Goal: Task Accomplishment & Management: Manage account settings

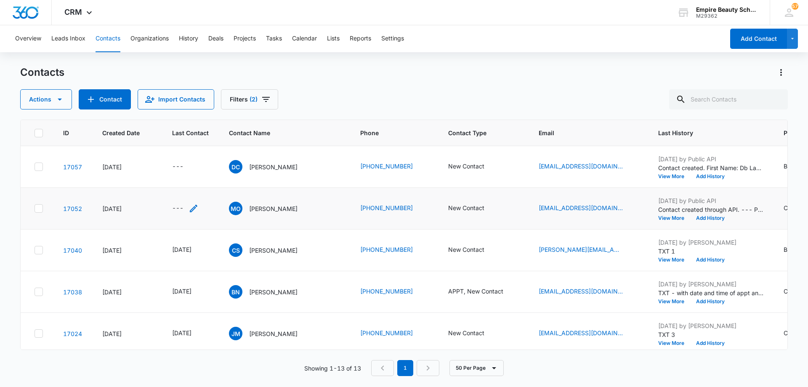
click at [192, 208] on icon "Last Contact - - Select to Edit Field" at bounding box center [194, 209] width 8 height 8
click at [189, 154] on input at bounding box center [184, 154] width 62 height 9
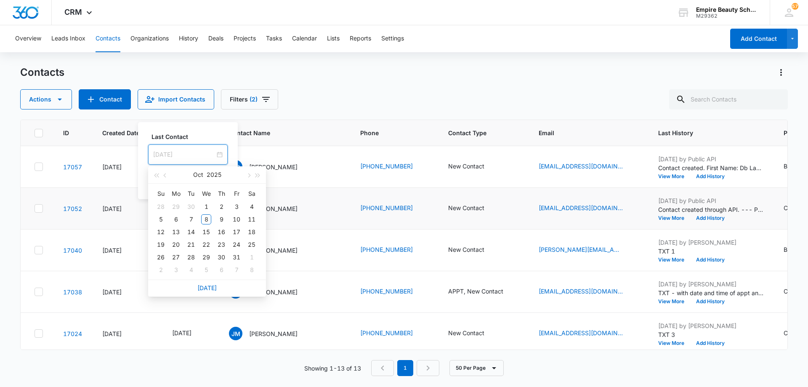
type input "Nov 5, 2025"
click at [208, 287] on link "Today" at bounding box center [206, 287] width 19 height 7
type input "[DATE]"
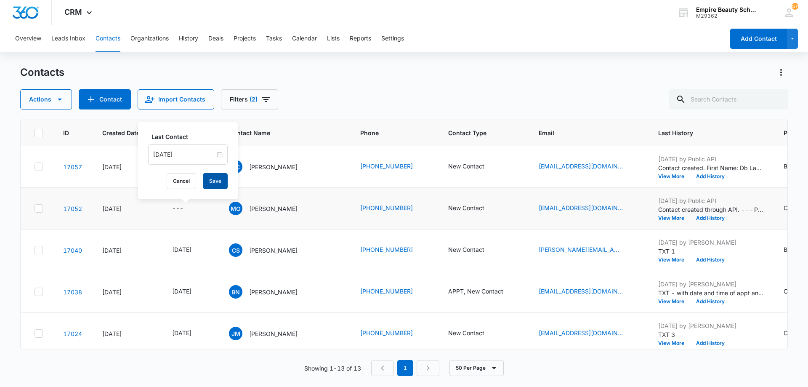
click at [212, 179] on button "Save" at bounding box center [215, 181] width 25 height 16
click at [694, 217] on button "Add History" at bounding box center [710, 217] width 40 height 5
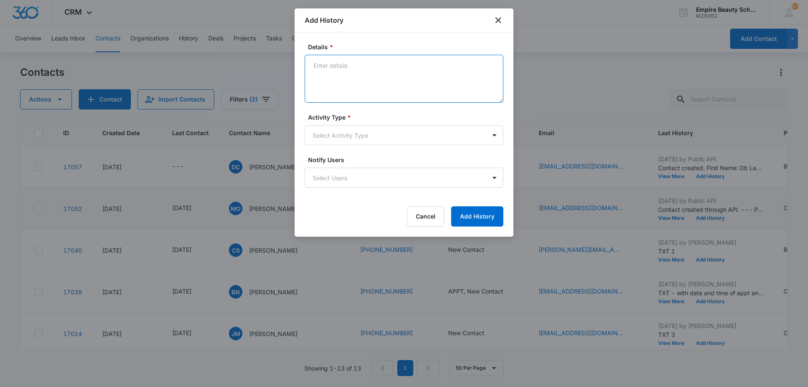
click at [388, 74] on textarea "Details *" at bounding box center [404, 79] width 199 height 48
type textarea "LVM 1"
click at [367, 141] on body "CRM Apps Forms CRM Email Shop Payments POS Files Brand Settings AI Assistant Em…" at bounding box center [404, 193] width 808 height 387
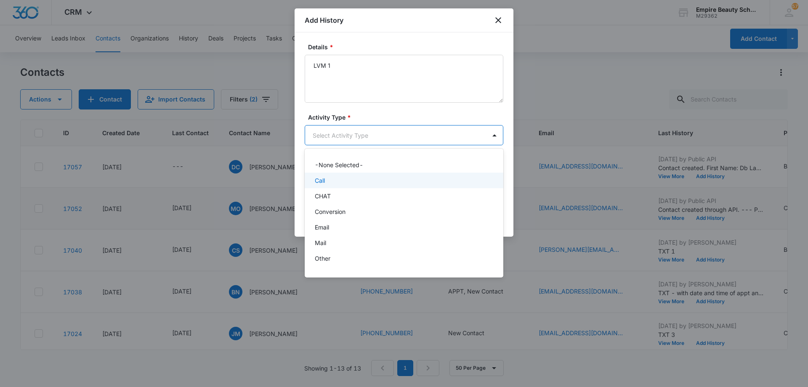
click at [356, 179] on div "Call" at bounding box center [403, 180] width 177 height 9
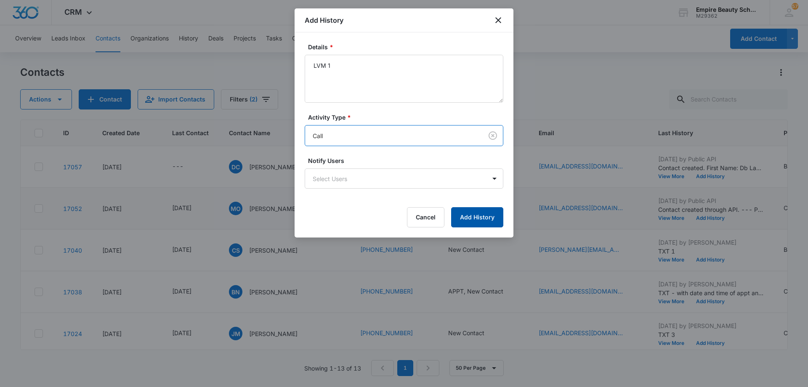
click at [458, 214] on button "Add History" at bounding box center [477, 217] width 52 height 20
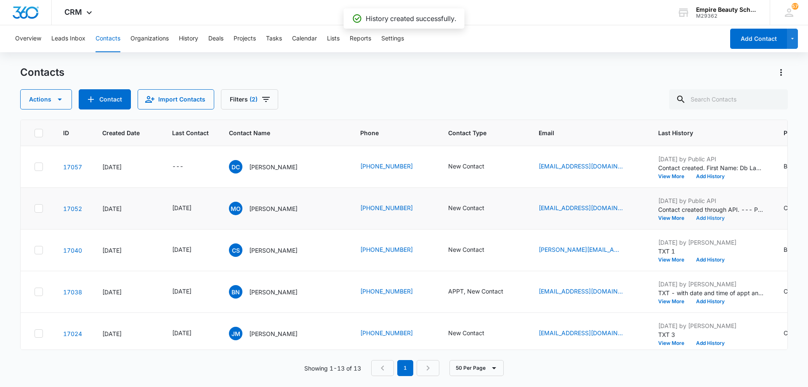
click at [695, 218] on button "Add History" at bounding box center [710, 217] width 40 height 5
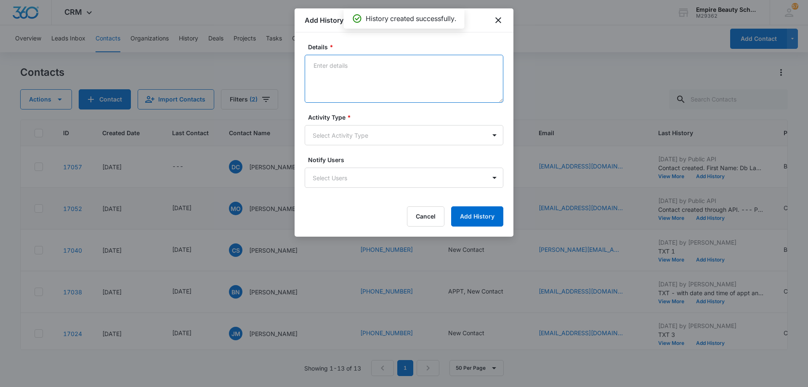
click at [375, 77] on textarea "Details *" at bounding box center [404, 79] width 199 height 48
type textarea "EM 1"
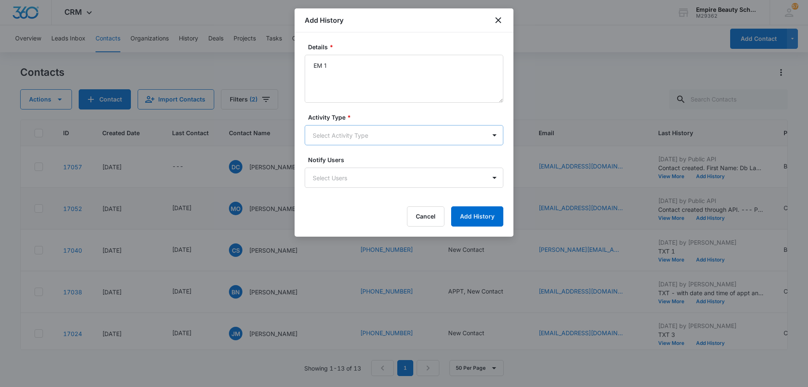
click at [384, 134] on body "CRM Apps Forms CRM Email Shop Payments POS Files Brand Settings AI Assistant Em…" at bounding box center [404, 193] width 808 height 387
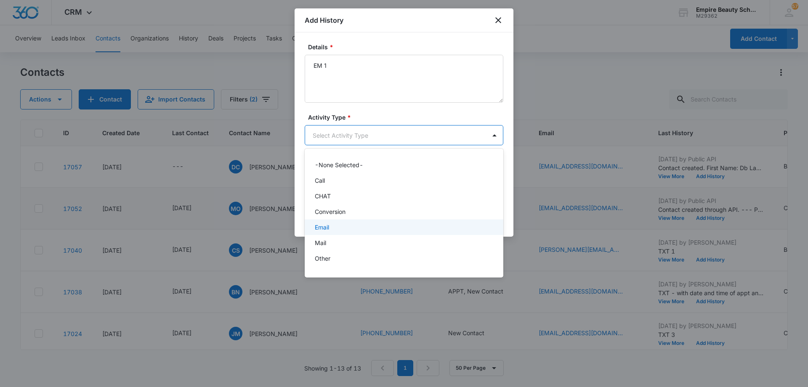
click at [373, 228] on div "Email" at bounding box center [403, 227] width 177 height 9
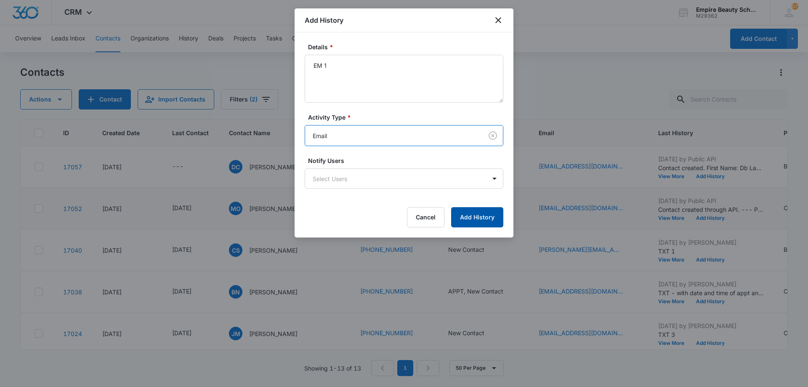
click at [481, 219] on button "Add History" at bounding box center [477, 217] width 52 height 20
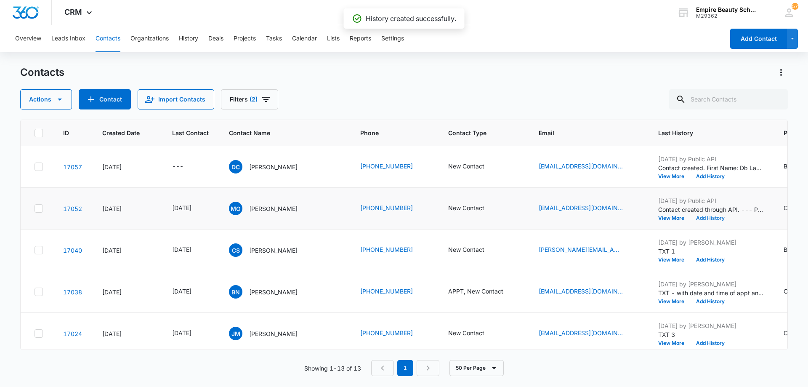
click at [695, 218] on button "Add History" at bounding box center [710, 217] width 40 height 5
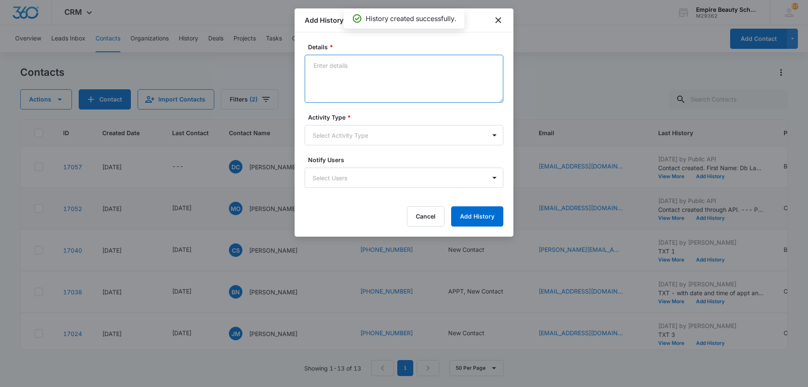
click at [373, 79] on textarea "Details *" at bounding box center [404, 79] width 199 height 48
type textarea "TXT 1"
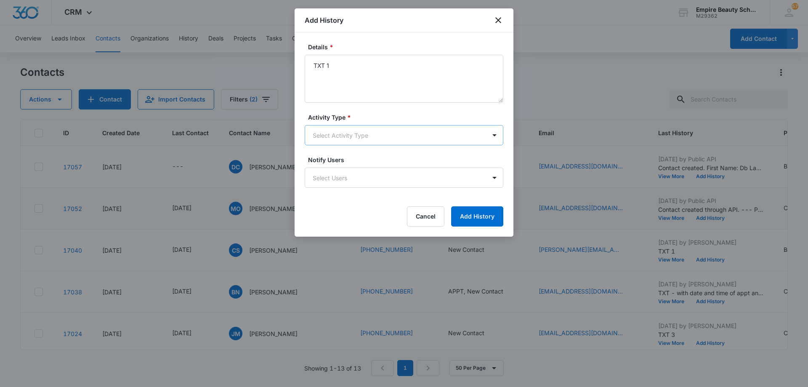
click at [359, 142] on body "CRM Apps Forms CRM Email Shop Payments POS Files Brand Settings AI Assistant Em…" at bounding box center [404, 193] width 808 height 387
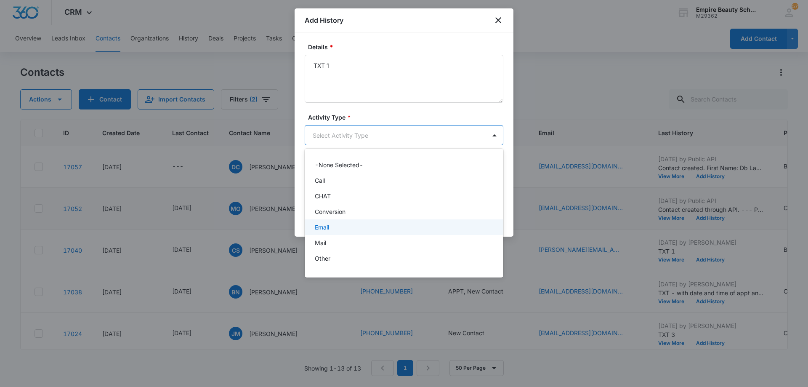
scroll to position [44, 0]
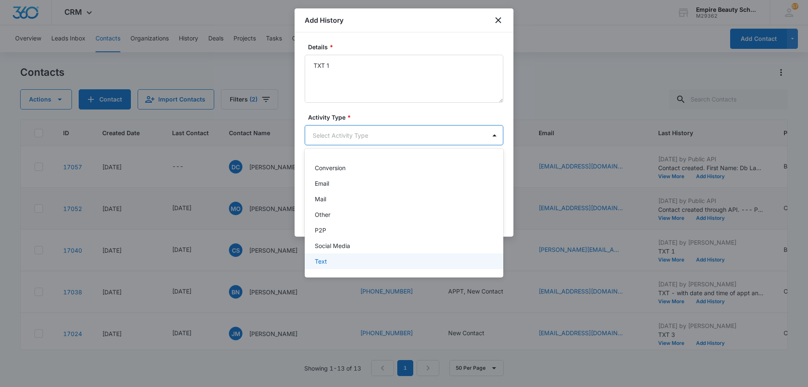
drag, startPoint x: 359, startPoint y: 259, endPoint x: 372, endPoint y: 256, distance: 12.9
click at [360, 259] on div "Text" at bounding box center [403, 261] width 177 height 9
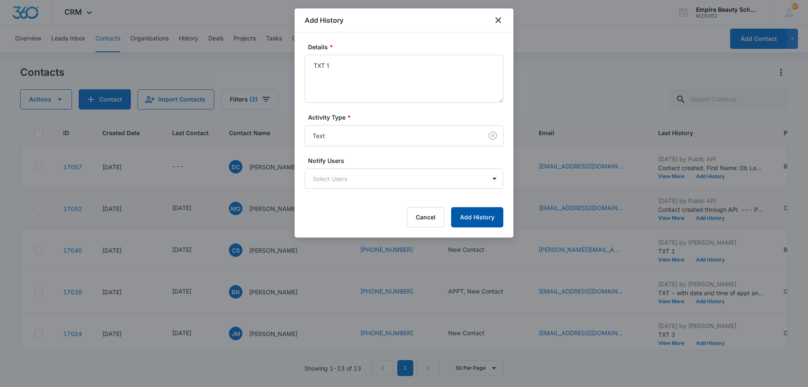
click at [465, 219] on button "Add History" at bounding box center [477, 217] width 52 height 20
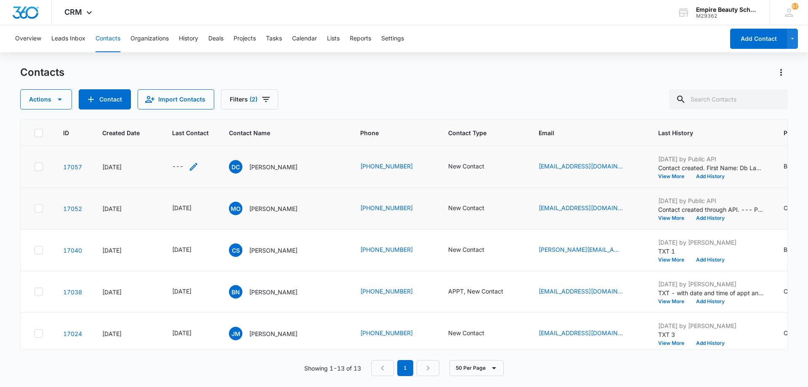
click at [193, 165] on icon "Last Contact - - Select to Edit Field" at bounding box center [194, 167] width 10 height 10
click at [192, 113] on input at bounding box center [184, 112] width 62 height 9
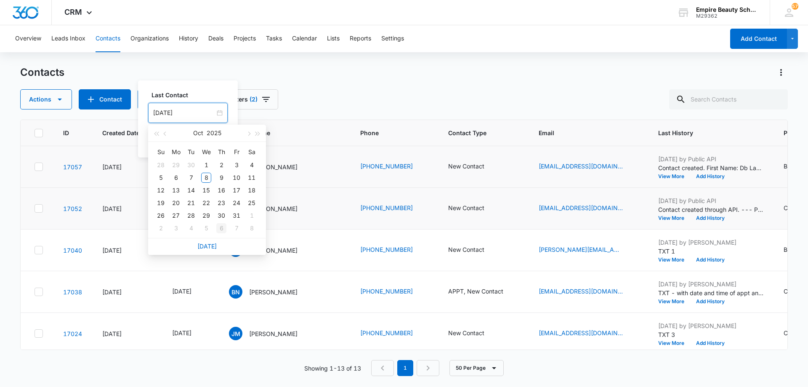
type input "Nov 6, 2025"
click at [211, 245] on link "Today" at bounding box center [206, 245] width 19 height 7
type input "[DATE]"
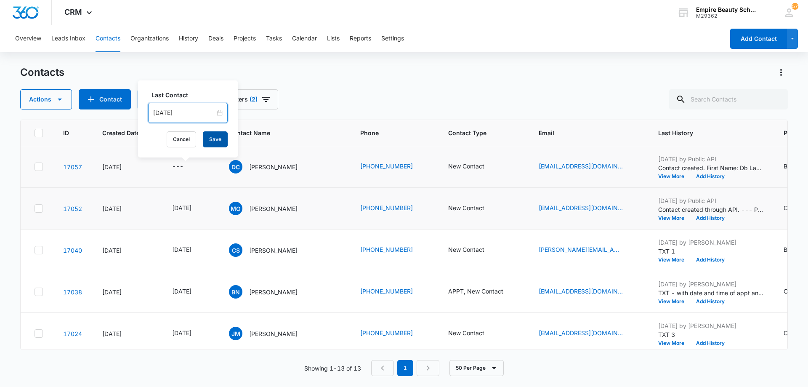
click at [214, 141] on button "Save" at bounding box center [215, 139] width 25 height 16
click at [695, 176] on button "Add History" at bounding box center [710, 176] width 40 height 5
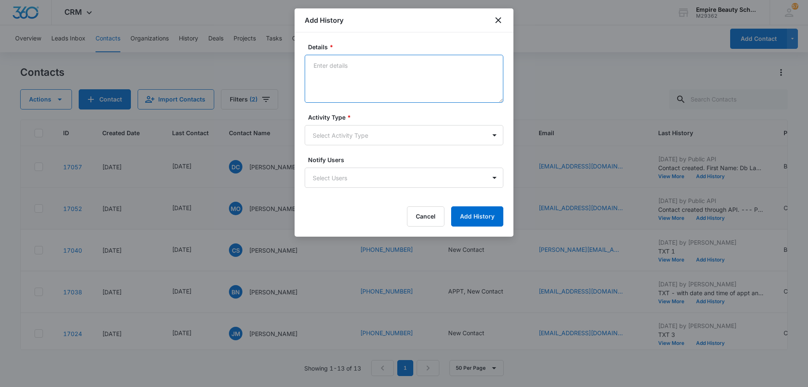
click at [378, 75] on textarea "Details *" at bounding box center [404, 79] width 199 height 48
type textarea "LVM 1"
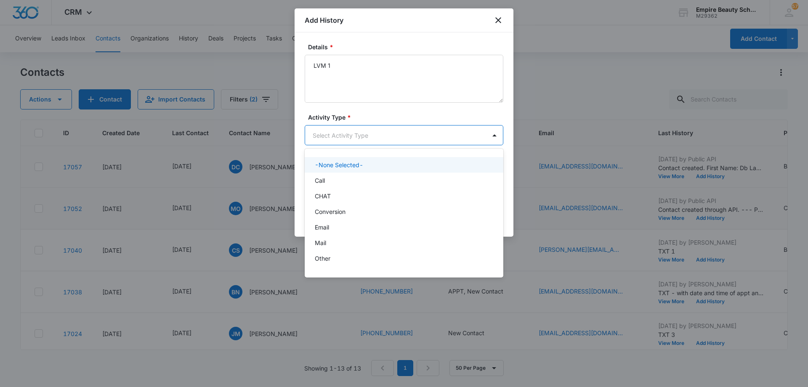
click at [390, 137] on body "CRM Apps Forms CRM Email Shop Payments POS Files Brand Settings AI Assistant Em…" at bounding box center [404, 193] width 808 height 387
click at [378, 186] on div "Call" at bounding box center [404, 181] width 199 height 16
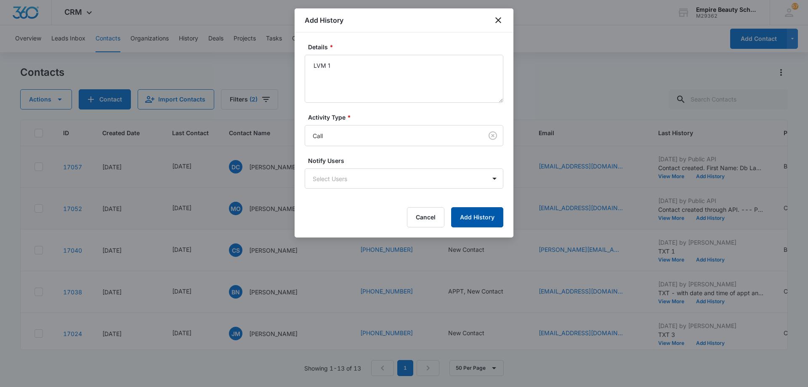
click at [478, 213] on button "Add History" at bounding box center [477, 217] width 52 height 20
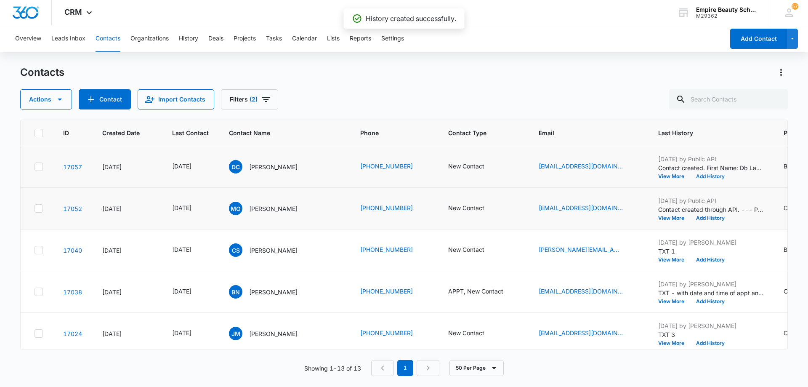
click at [700, 176] on button "Add History" at bounding box center [710, 176] width 40 height 5
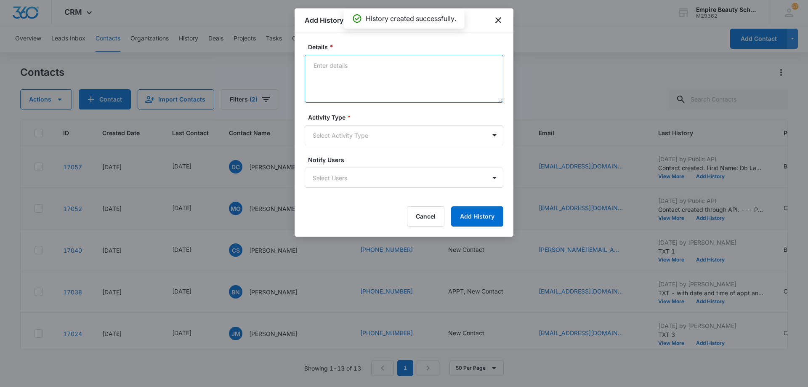
click at [359, 76] on textarea "Details *" at bounding box center [404, 79] width 199 height 48
type textarea "EM 1"
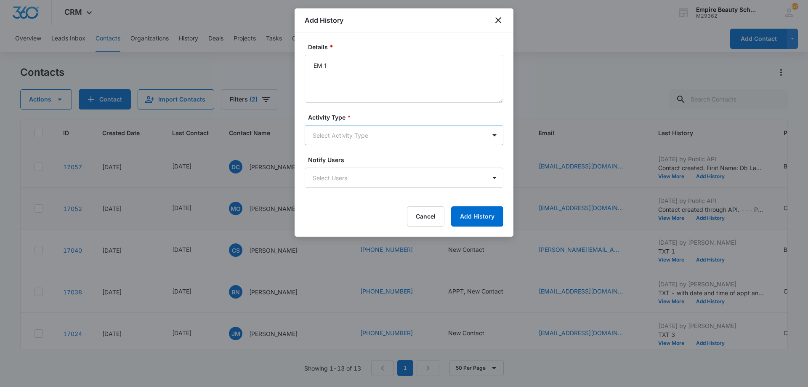
click at [368, 135] on body "CRM Apps Forms CRM Email Shop Payments POS Files Brand Settings AI Assistant Em…" at bounding box center [404, 193] width 808 height 387
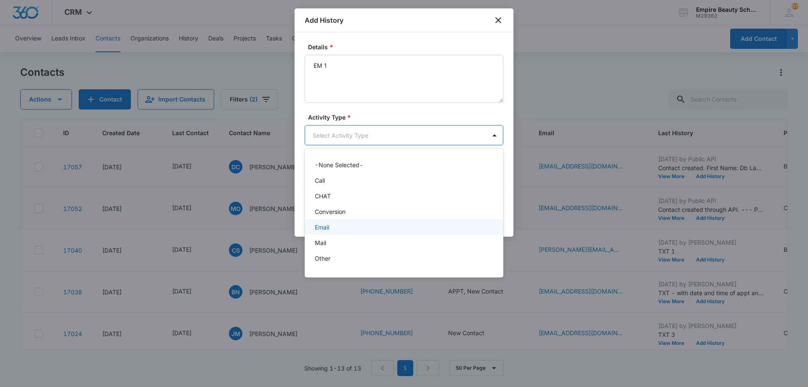
click at [366, 222] on div "Email" at bounding box center [404, 227] width 199 height 16
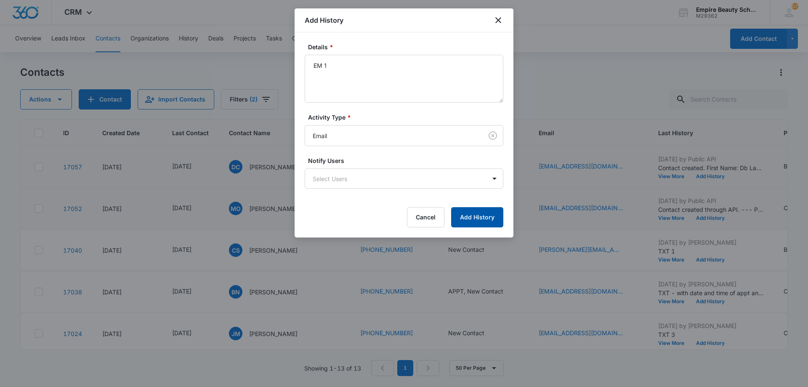
click at [473, 217] on button "Add History" at bounding box center [477, 217] width 52 height 20
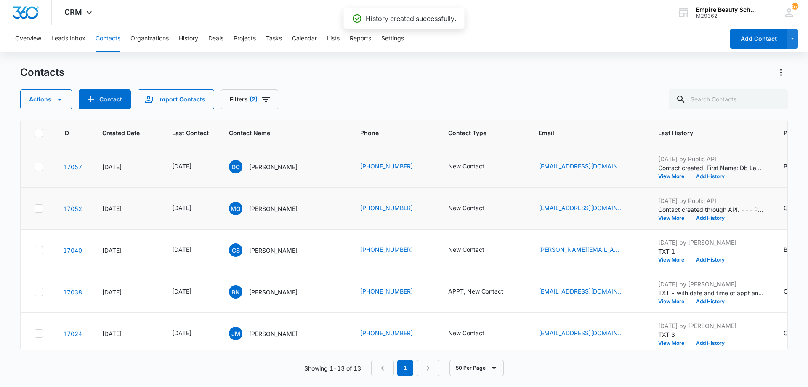
click at [699, 176] on button "Add History" at bounding box center [710, 176] width 40 height 5
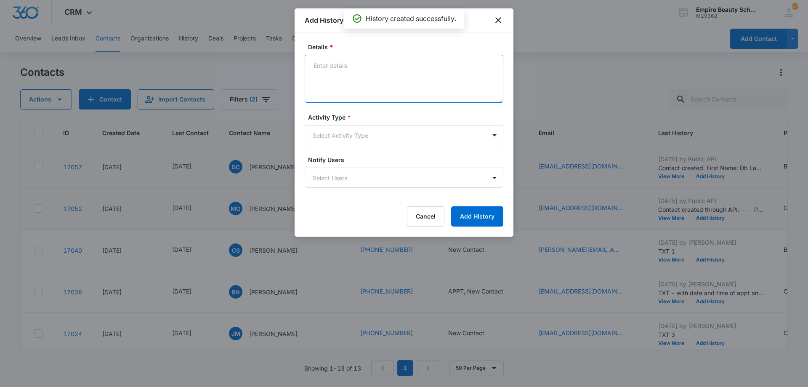
click at [385, 76] on textarea "Details *" at bounding box center [404, 79] width 199 height 48
type textarea "TXT 1"
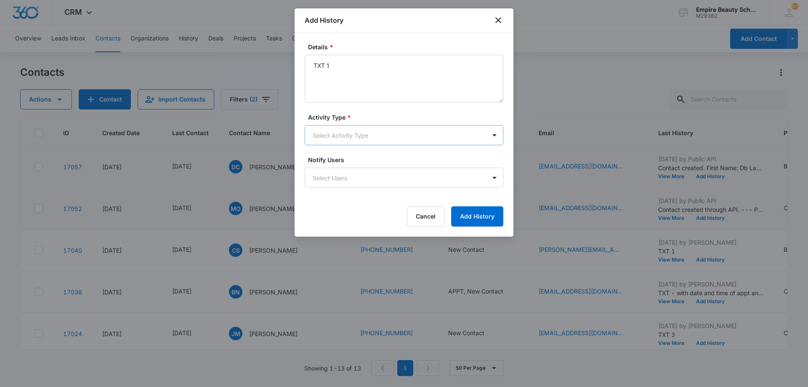
click at [381, 133] on body "CRM Apps Forms CRM Email Shop Payments POS Files Brand Settings AI Assistant Em…" at bounding box center [404, 193] width 808 height 387
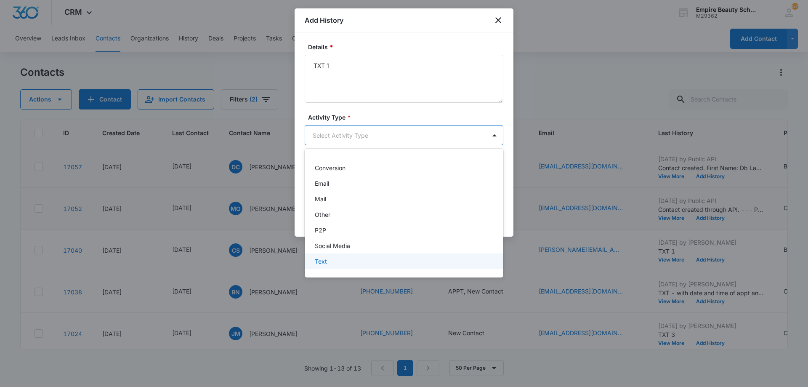
click at [367, 259] on div "Text" at bounding box center [403, 261] width 177 height 9
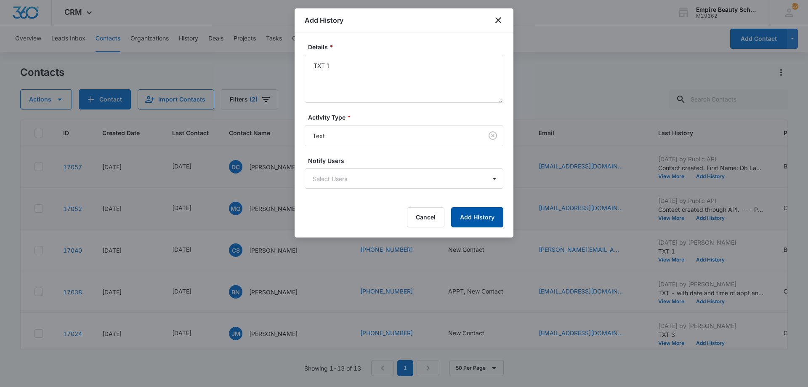
click at [475, 220] on button "Add History" at bounding box center [477, 217] width 52 height 20
